Goal: Task Accomplishment & Management: Manage account settings

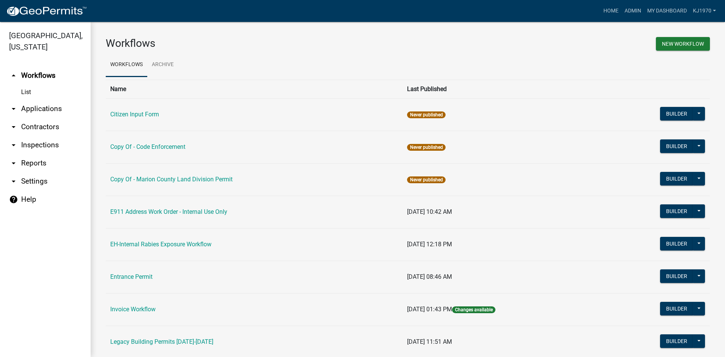
click at [39, 100] on link "arrow_drop_down Applications" at bounding box center [45, 109] width 91 height 18
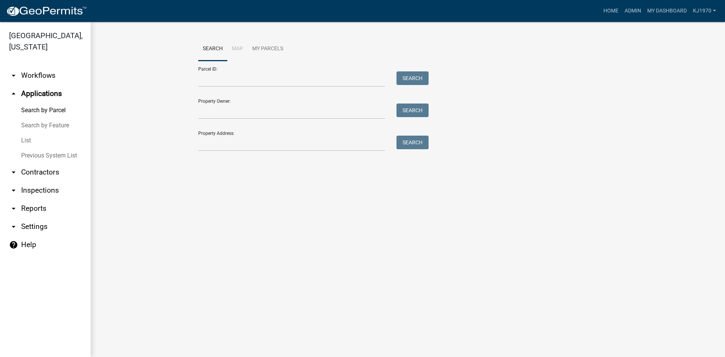
click at [24, 133] on link "List" at bounding box center [45, 140] width 91 height 15
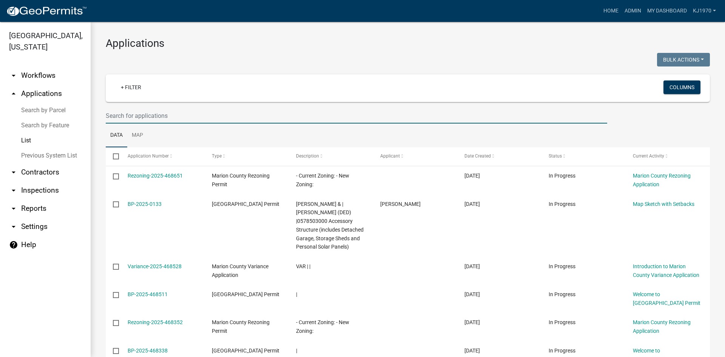
click at [162, 114] on input "text" at bounding box center [357, 115] width 502 height 15
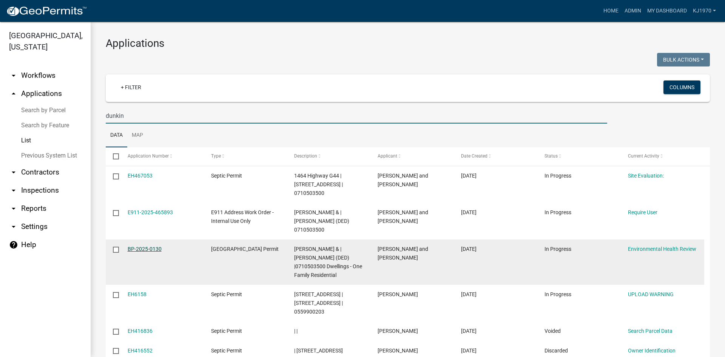
type input "dunkin"
click at [144, 246] on link "BP-2025-0130" at bounding box center [145, 249] width 34 height 6
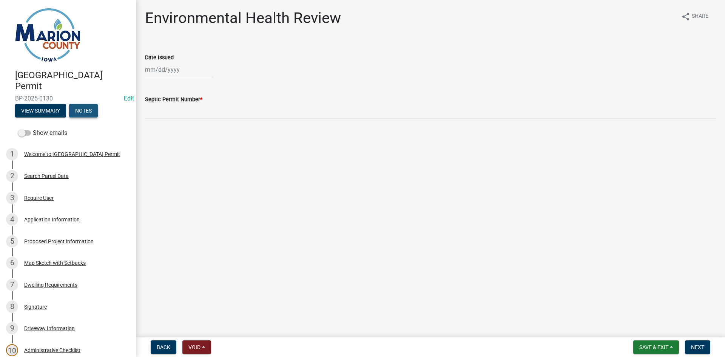
click at [81, 108] on button "Notes" at bounding box center [83, 111] width 29 height 14
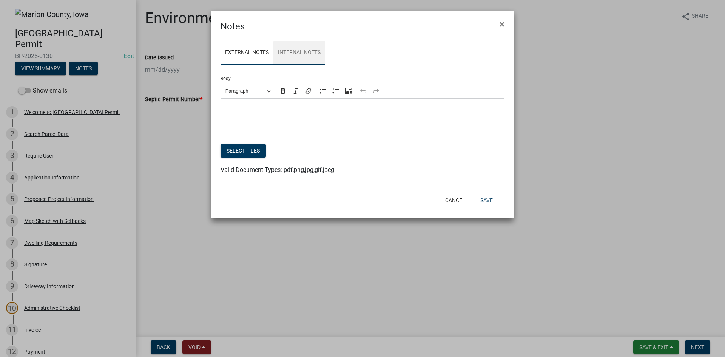
click at [297, 52] on link "Internal Notes" at bounding box center [300, 53] width 52 height 24
click at [244, 154] on button "Select files" at bounding box center [243, 151] width 45 height 14
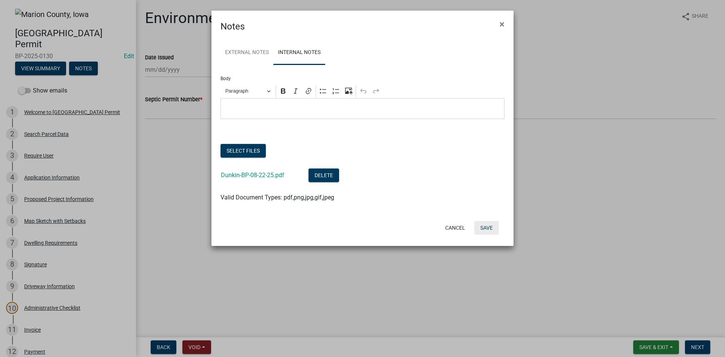
click at [490, 230] on button "Save" at bounding box center [487, 228] width 25 height 14
